Goal: Information Seeking & Learning: Learn about a topic

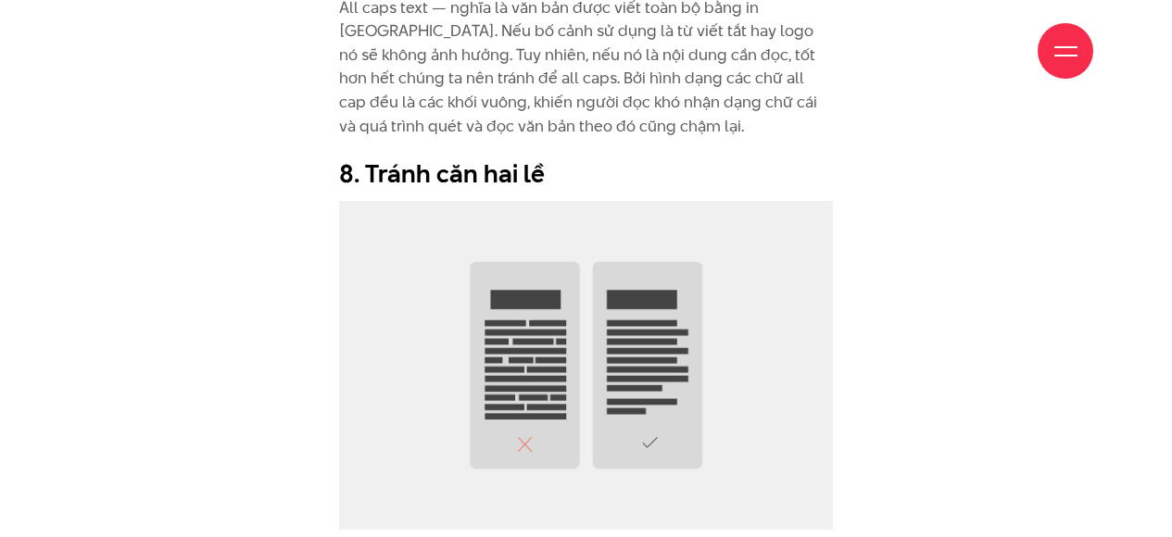
scroll to position [7535, 0]
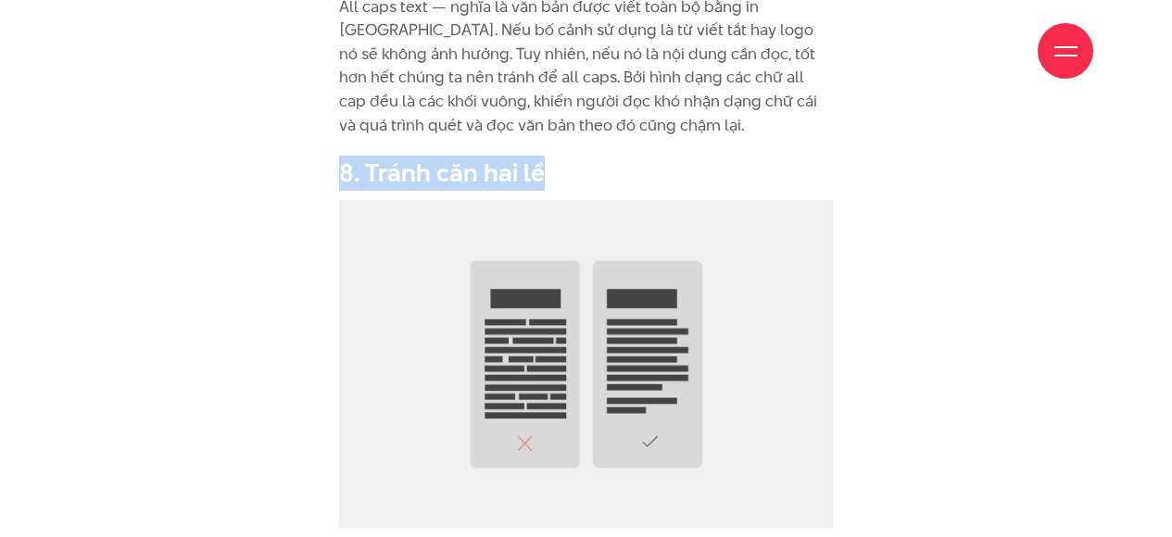
drag, startPoint x: 343, startPoint y: 167, endPoint x: 561, endPoint y: 172, distance: 218.7
click at [561, 172] on h2 "8. Tránh căn hai lề" at bounding box center [586, 173] width 494 height 35
copy h2 "8. Tránh căn hai lề"
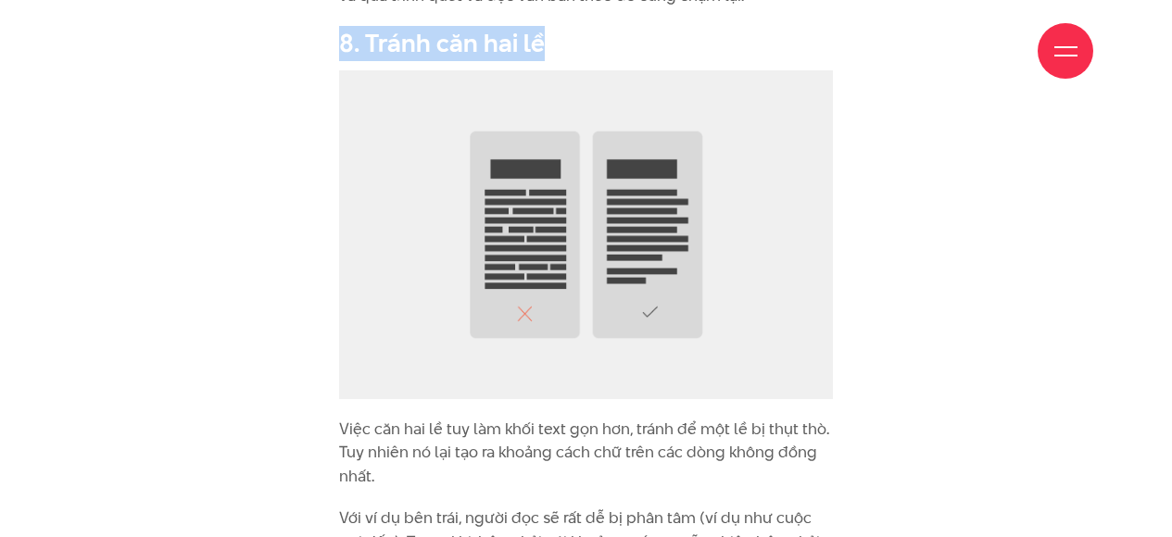
scroll to position [7904, 0]
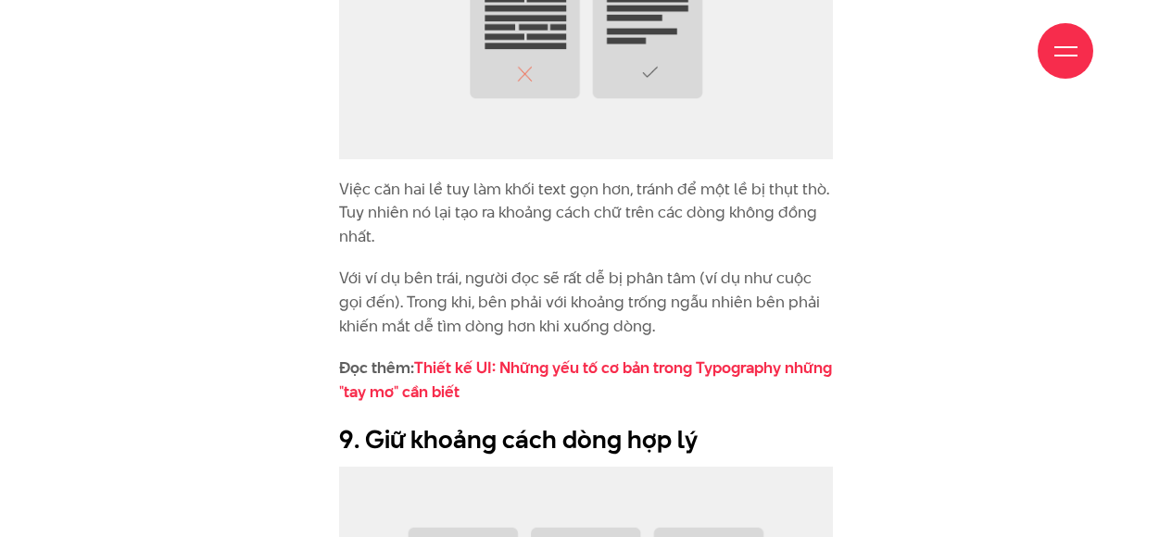
click at [363, 195] on p "Việc căn hai lề tuy làm khối text gọn hơn, tránh để một lề bị thụt thò. Tuy nhi…" at bounding box center [586, 213] width 494 height 71
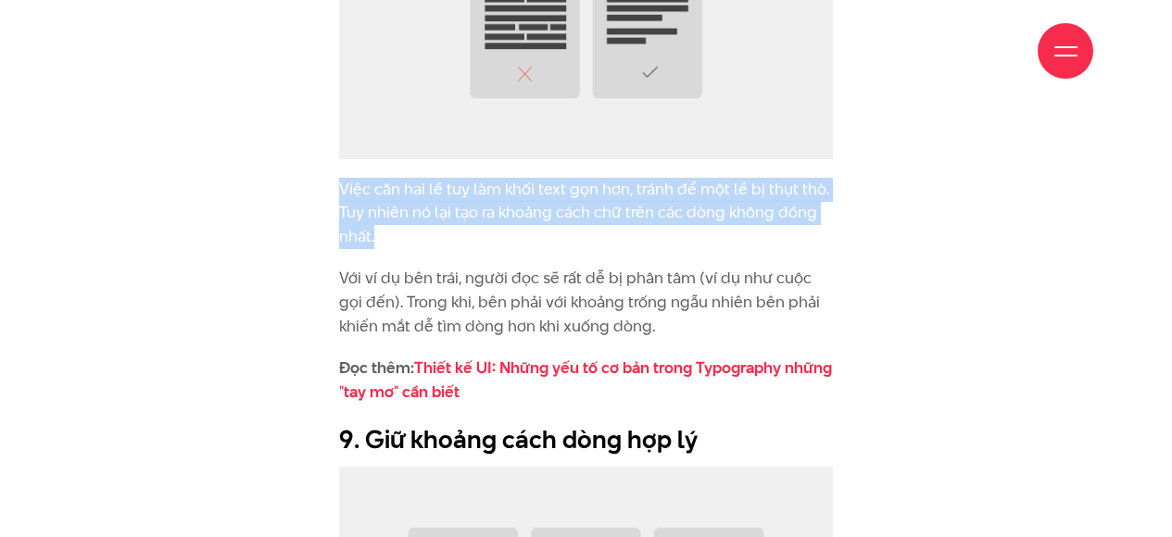
drag, startPoint x: 343, startPoint y: 187, endPoint x: 439, endPoint y: 230, distance: 105.3
click at [439, 230] on p "Việc căn hai lề tuy làm khối text gọn hơn, tránh để một lề bị thụt thò. Tuy nhi…" at bounding box center [586, 213] width 494 height 71
copy p "Việc căn hai lề tuy làm khối text gọn hơn, tránh để một lề bị thụt thò. Tuy nhi…"
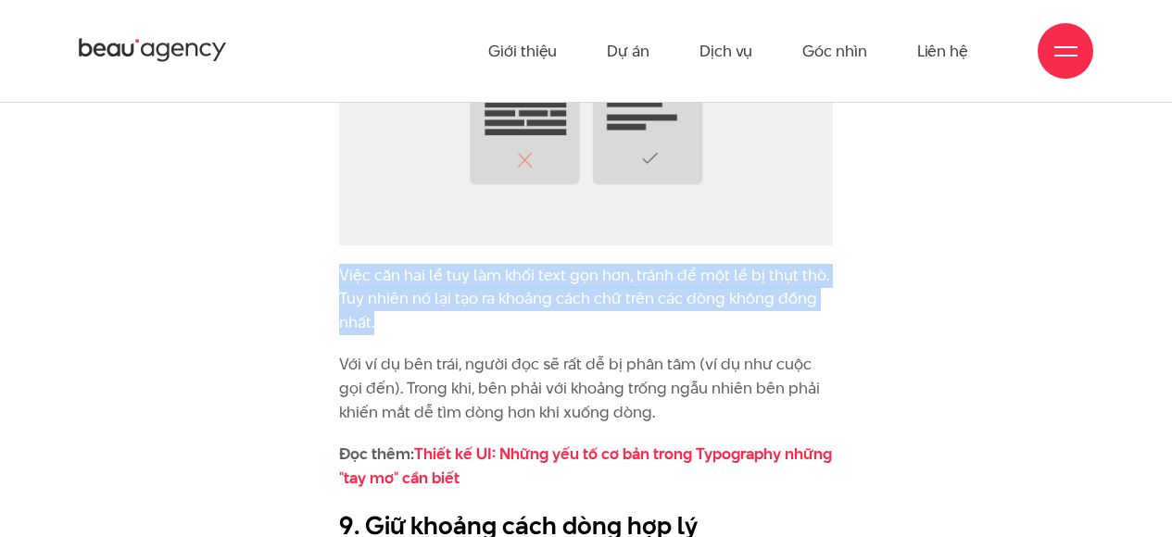
scroll to position [7730, 0]
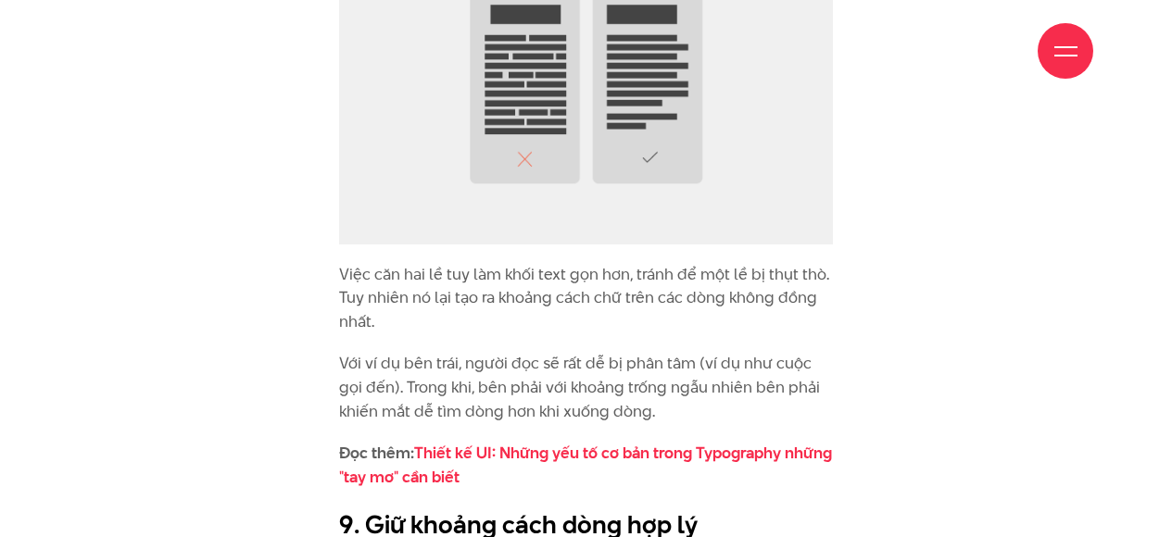
scroll to position [8065, 0]
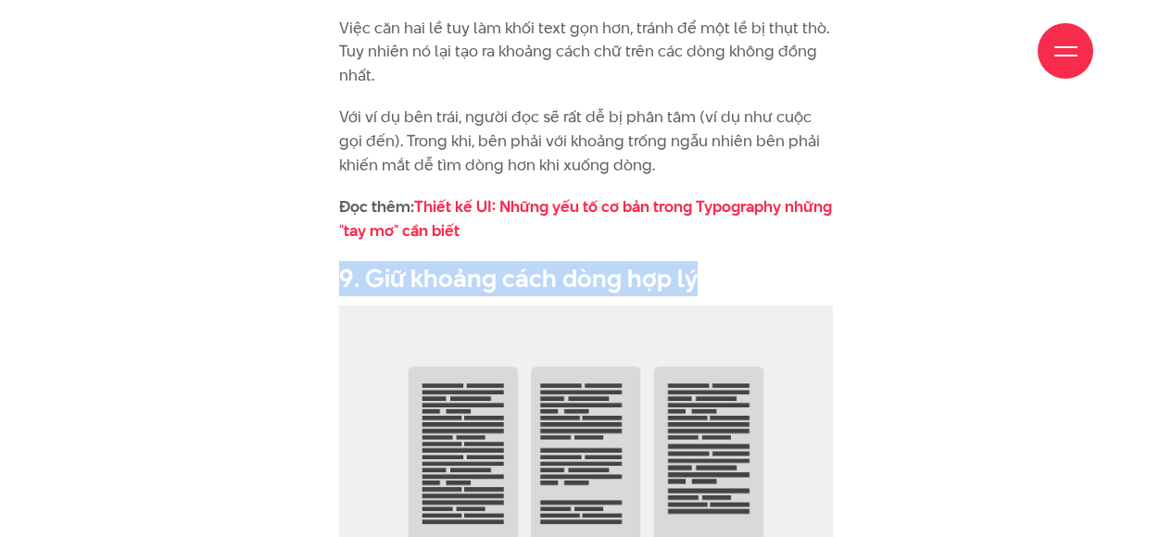
drag, startPoint x: 344, startPoint y: 270, endPoint x: 747, endPoint y: 270, distance: 403.8
click at [747, 270] on h2 "9. Giữ khoảng cách dòng hợp lý" at bounding box center [586, 278] width 494 height 35
copy h2 "9. Giữ khoảng cách dòng hợp lý"
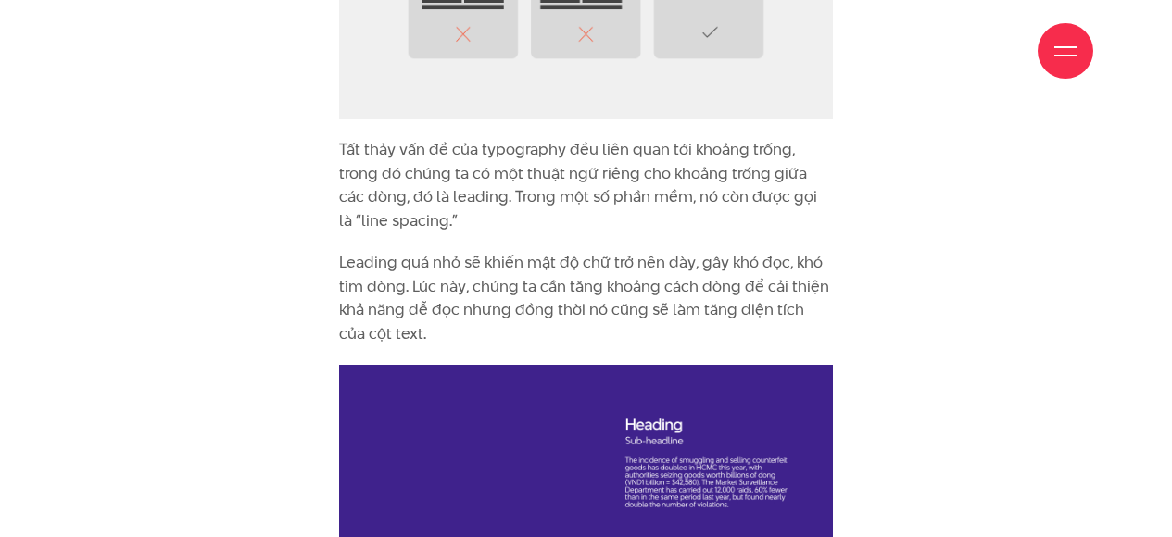
scroll to position [8580, 0]
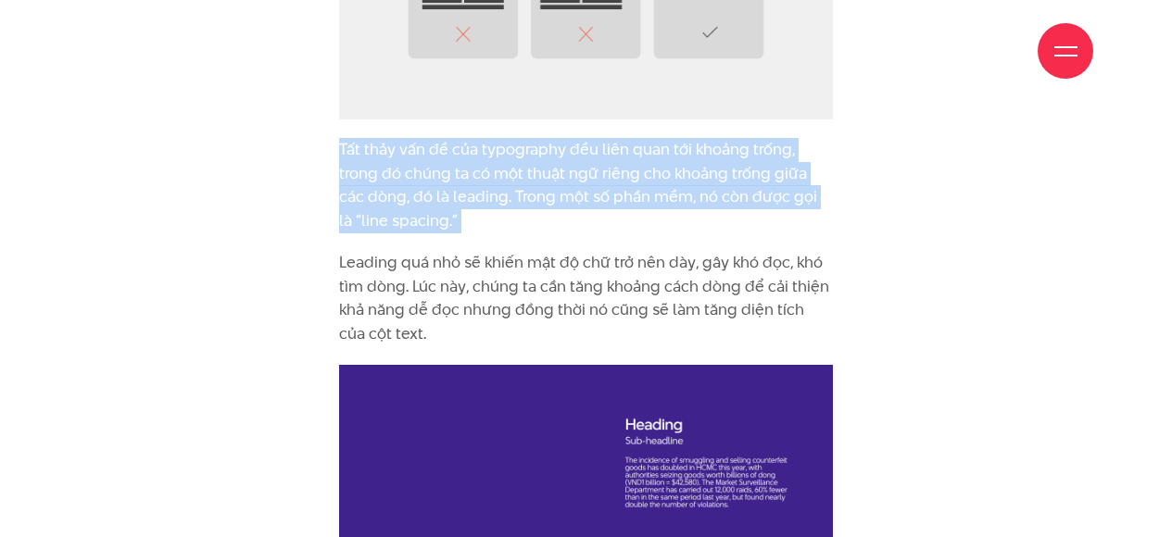
drag, startPoint x: 342, startPoint y: 147, endPoint x: 529, endPoint y: 239, distance: 208.4
copy div "Tất thảy vấn đề của typography đều liên quan tới khoảng trống, trong đó chúng t…"
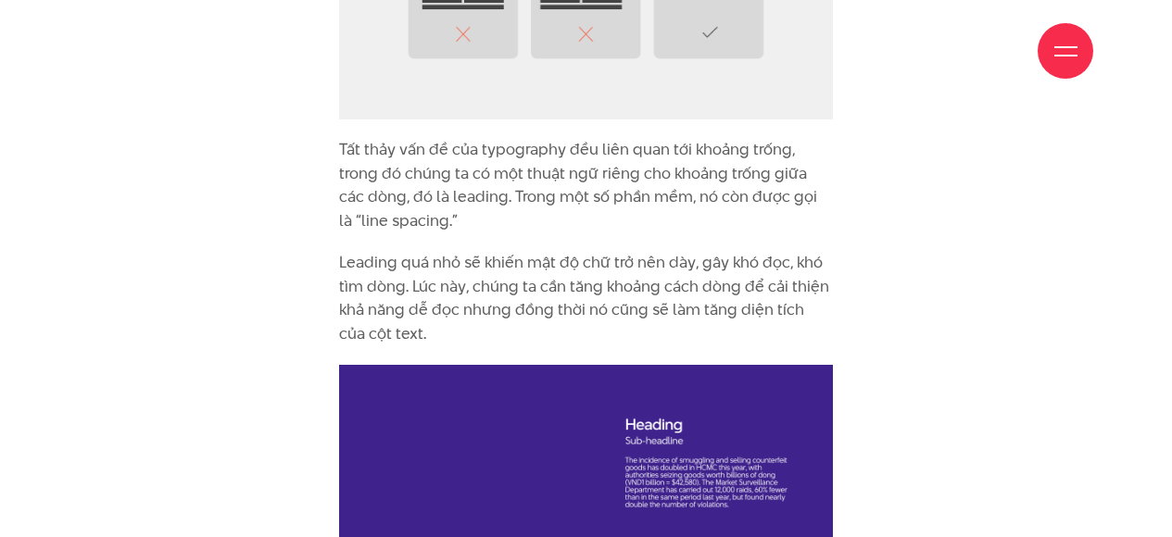
click at [487, 254] on p "Leading quá nhỏ sẽ khiến mật độ chữ trở nên dày, gây khó đọc, khó tìm dòng. Lúc…" at bounding box center [586, 298] width 494 height 94
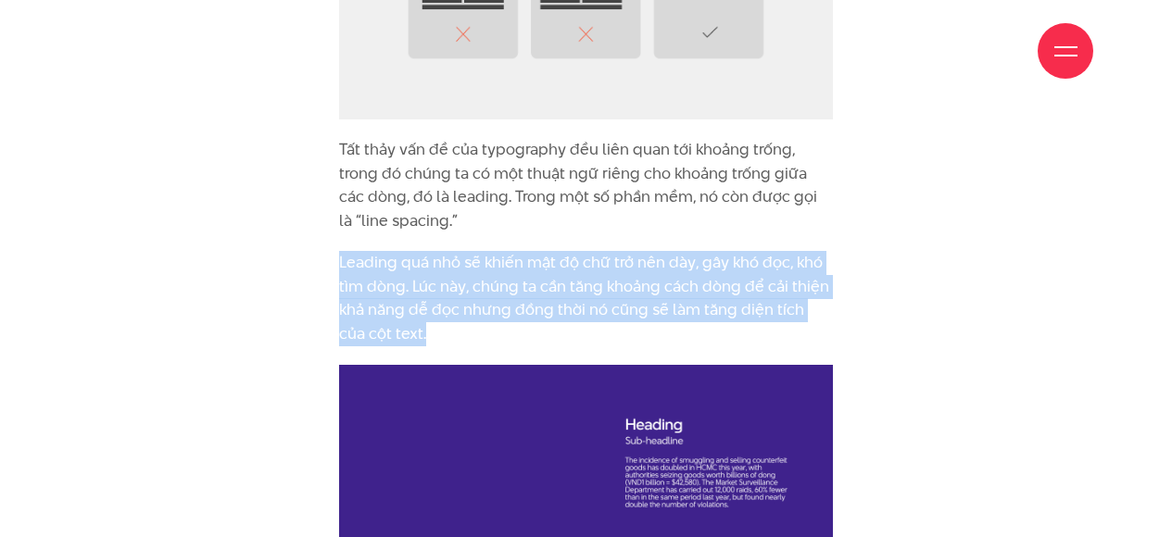
drag, startPoint x: 395, startPoint y: 334, endPoint x: 304, endPoint y: 254, distance: 121.4
copy p "Leading quá nhỏ sẽ khiến mật độ chữ trở nên dày, gây khó đọc, khó tìm dòng. Lúc…"
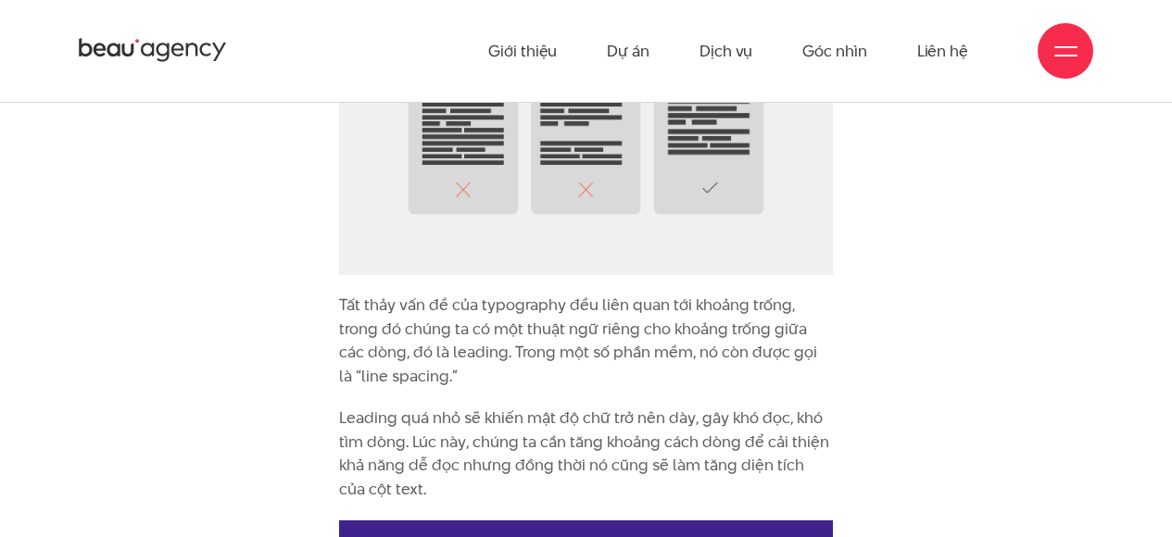
click at [643, 344] on p "Tất thảy vấn đề của typography đều liên quan tới khoảng trống, trong đó chúng t…" at bounding box center [586, 341] width 494 height 94
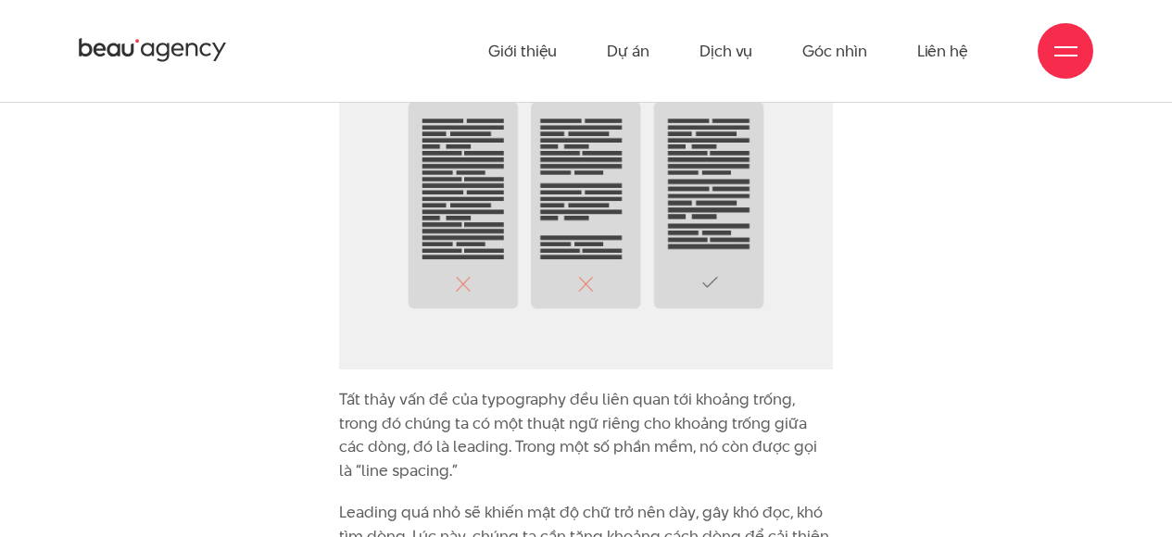
scroll to position [8090, 0]
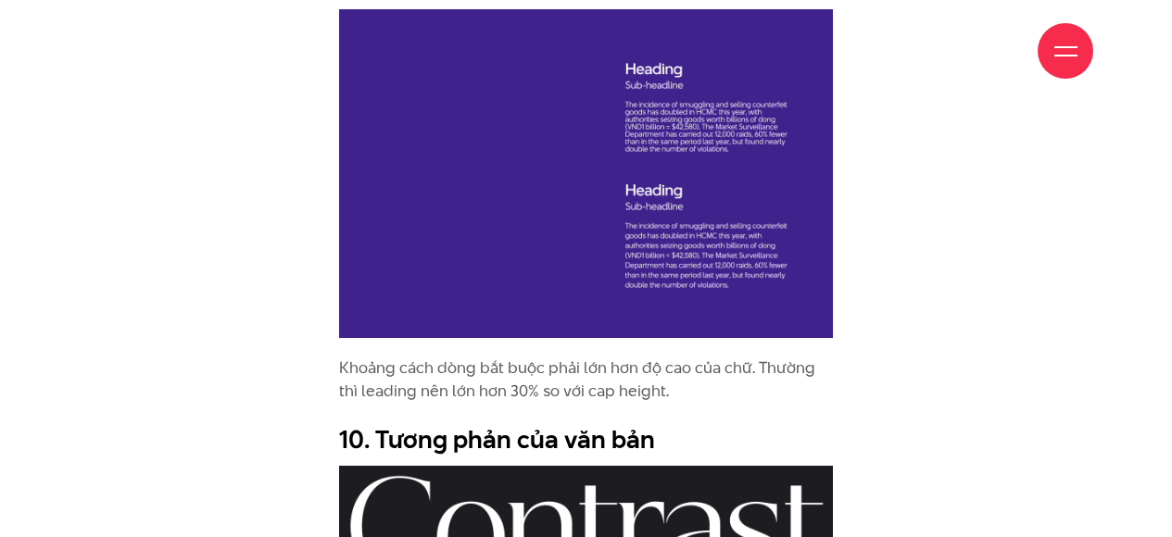
scroll to position [8943, 0]
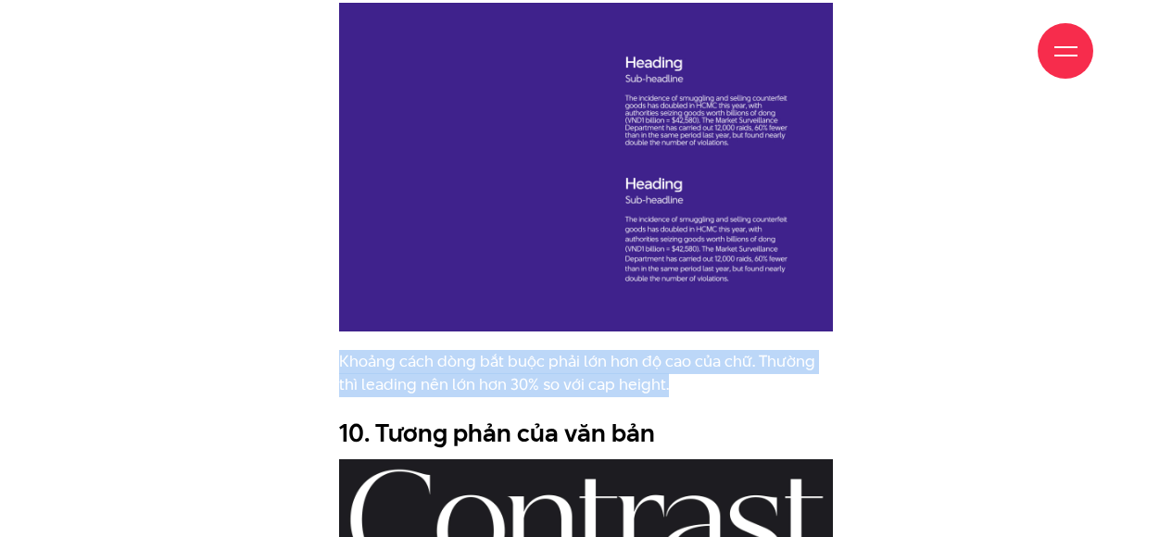
drag, startPoint x: 341, startPoint y: 358, endPoint x: 667, endPoint y: 391, distance: 327.7
click at [667, 391] on p "Khoảng cách dòng bắt buộc phải lớn hơn độ cao của chữ. Thường thì leading nên l…" at bounding box center [586, 373] width 494 height 47
copy p "Khoảng cách dòng bắt buộc phải lớn hơn độ cao của chữ. Thường thì leading nên l…"
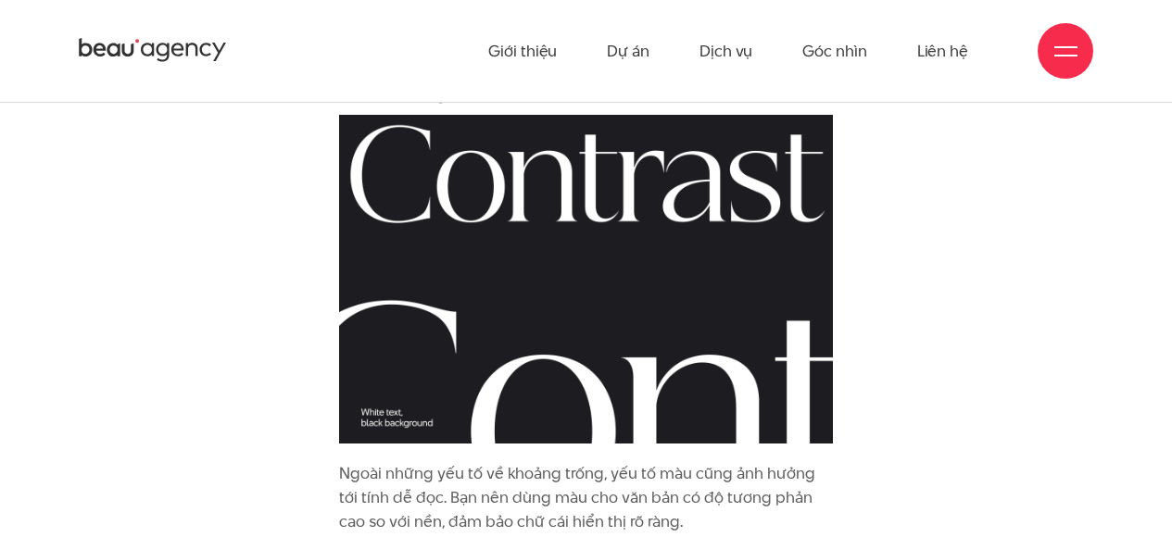
scroll to position [9187, 0]
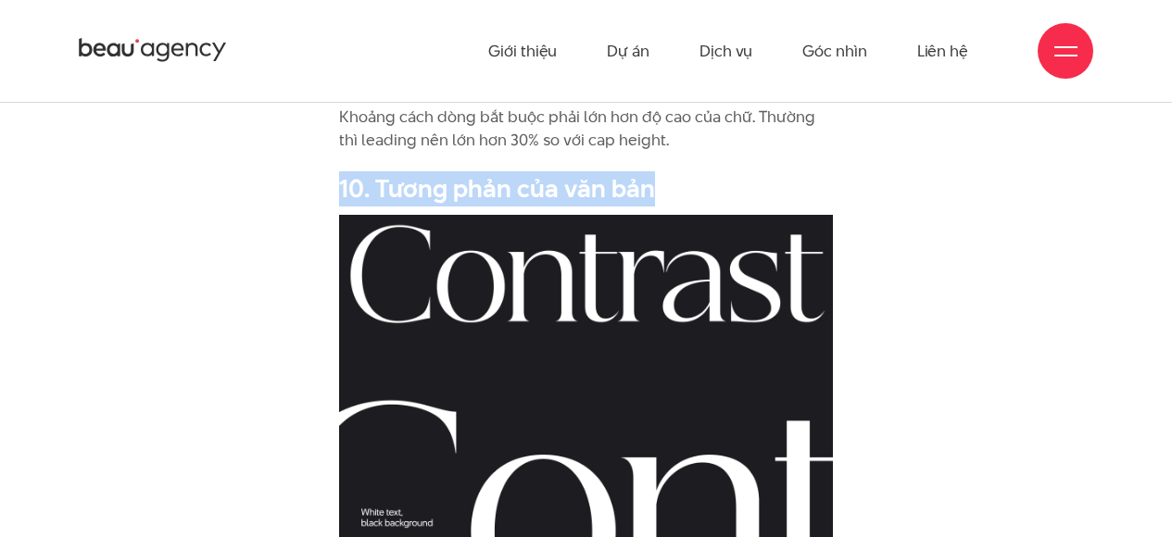
drag, startPoint x: 646, startPoint y: 191, endPoint x: 300, endPoint y: 175, distance: 346.8
copy h2 "10. Tương phản của văn bản"
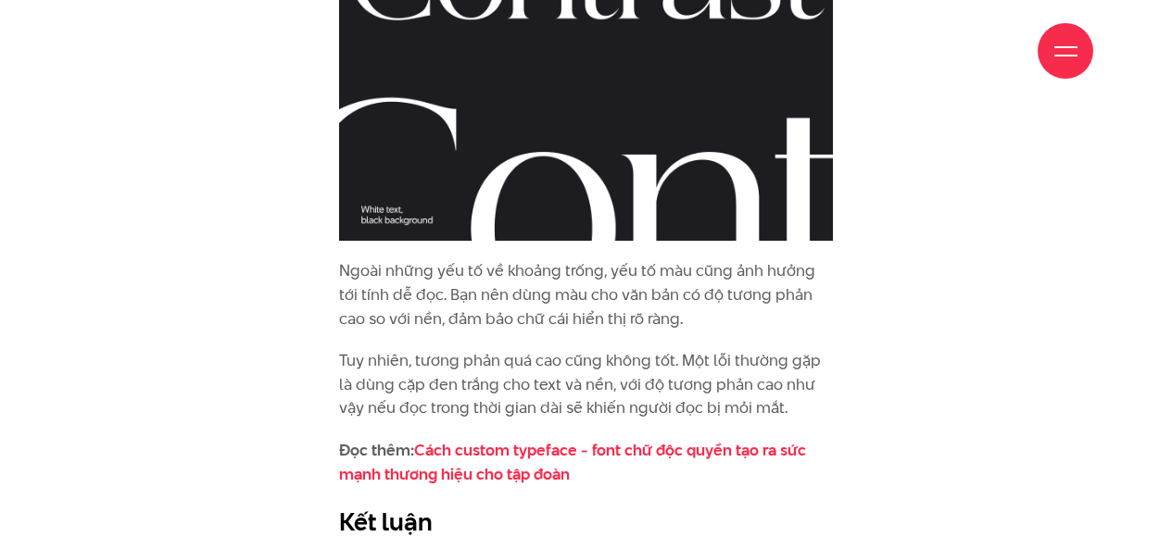
scroll to position [9519, 0]
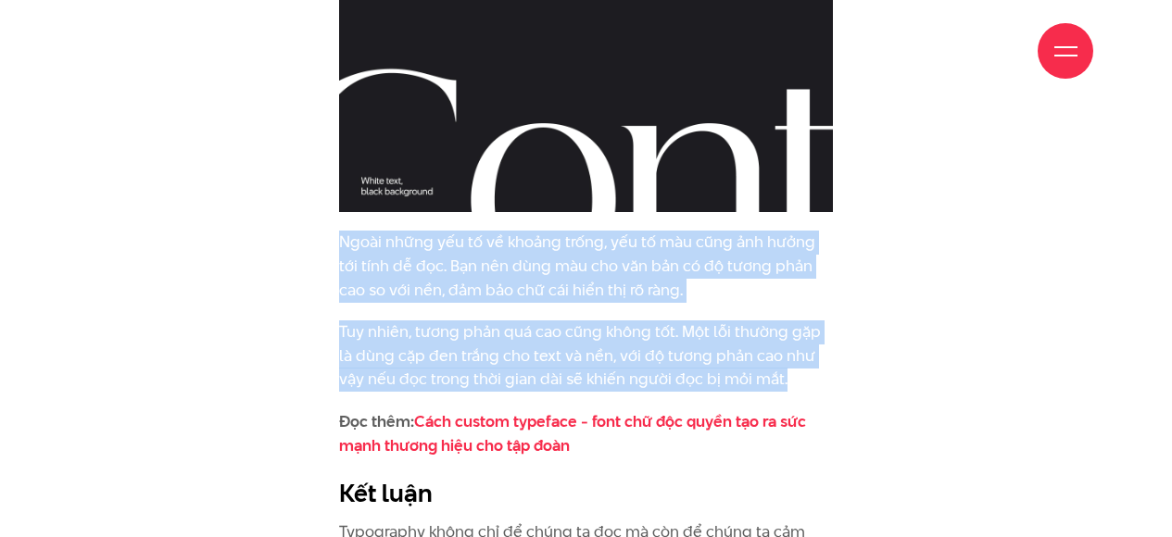
drag, startPoint x: 339, startPoint y: 240, endPoint x: 765, endPoint y: 378, distance: 447.9
copy div "Ngoài những yếu tố về khoảng trống, yếu tố màu cũng ảnh hưởng tới tính dễ đọc. …"
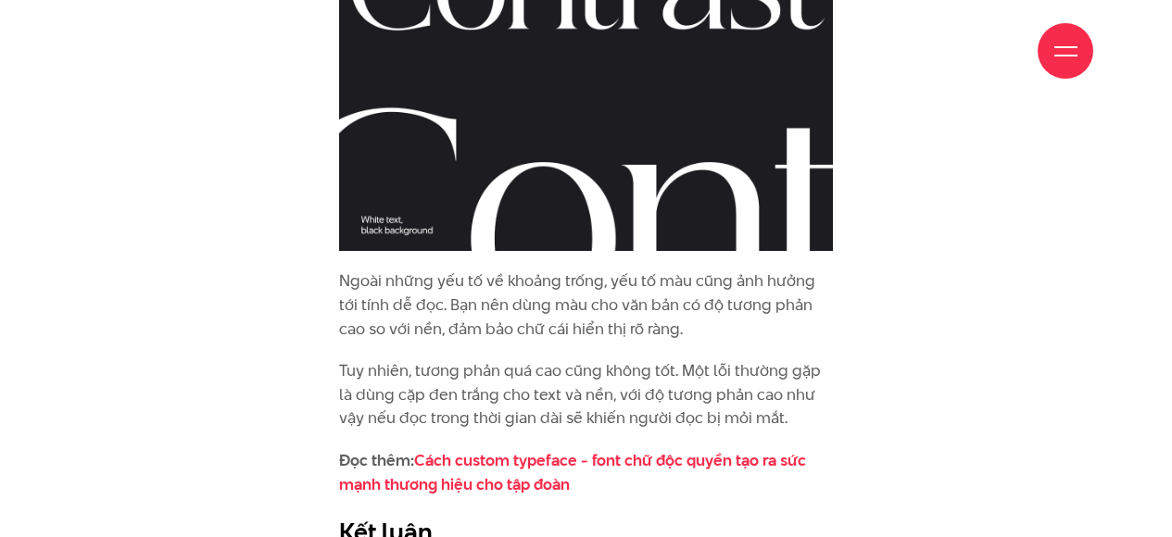
scroll to position [9340, 0]
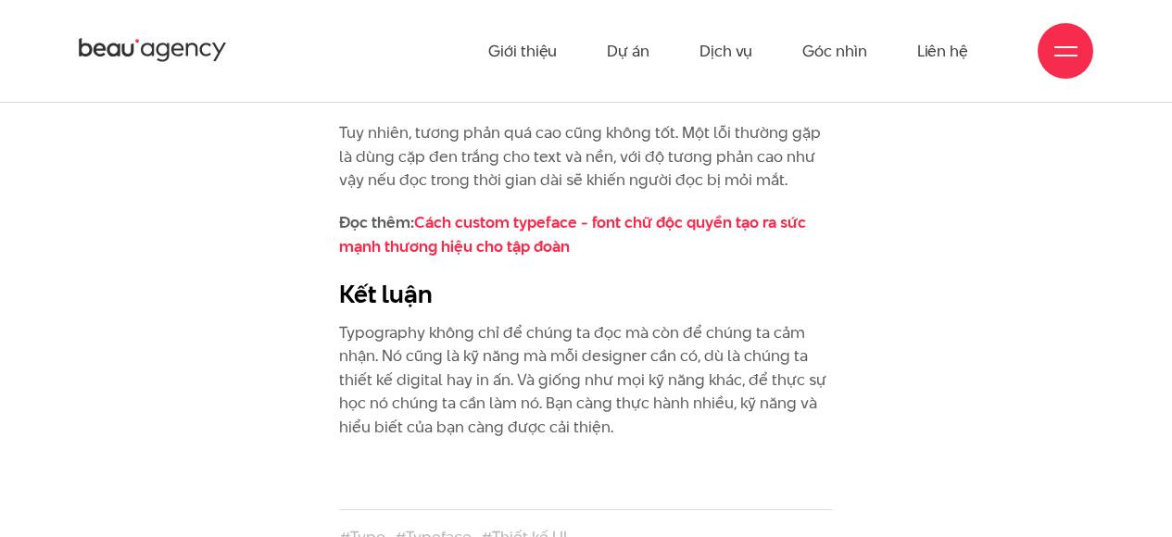
scroll to position [9651, 0]
